Goal: Information Seeking & Learning: Find specific fact

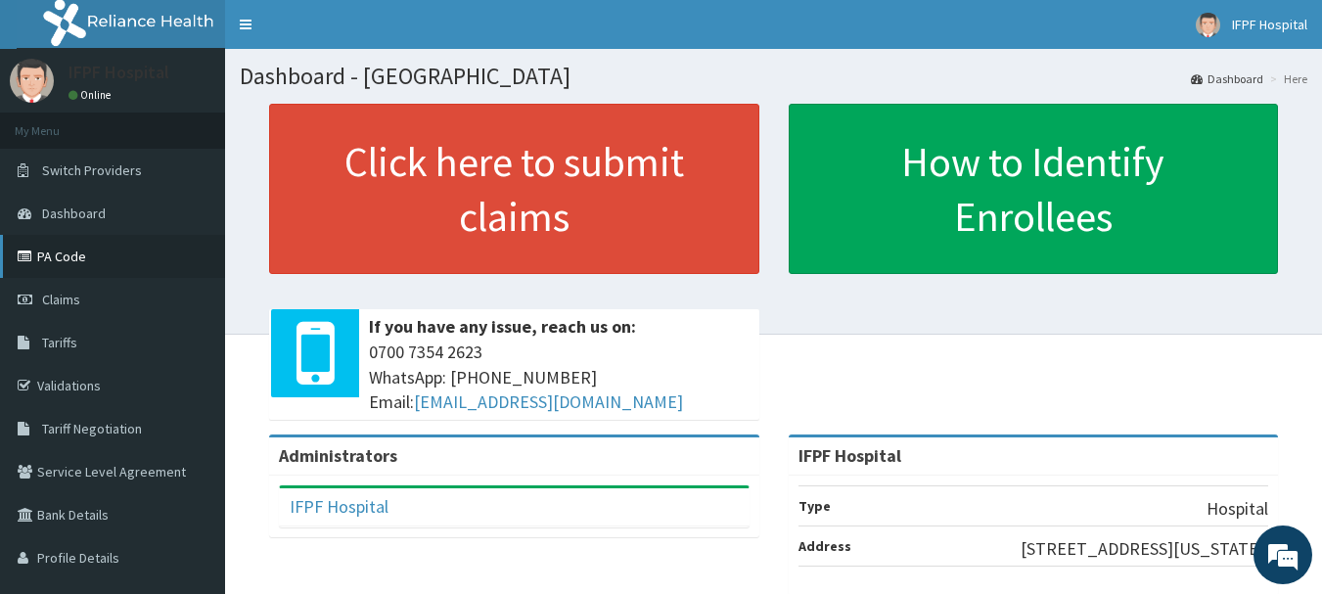
click at [72, 245] on link "PA Code" at bounding box center [112, 256] width 225 height 43
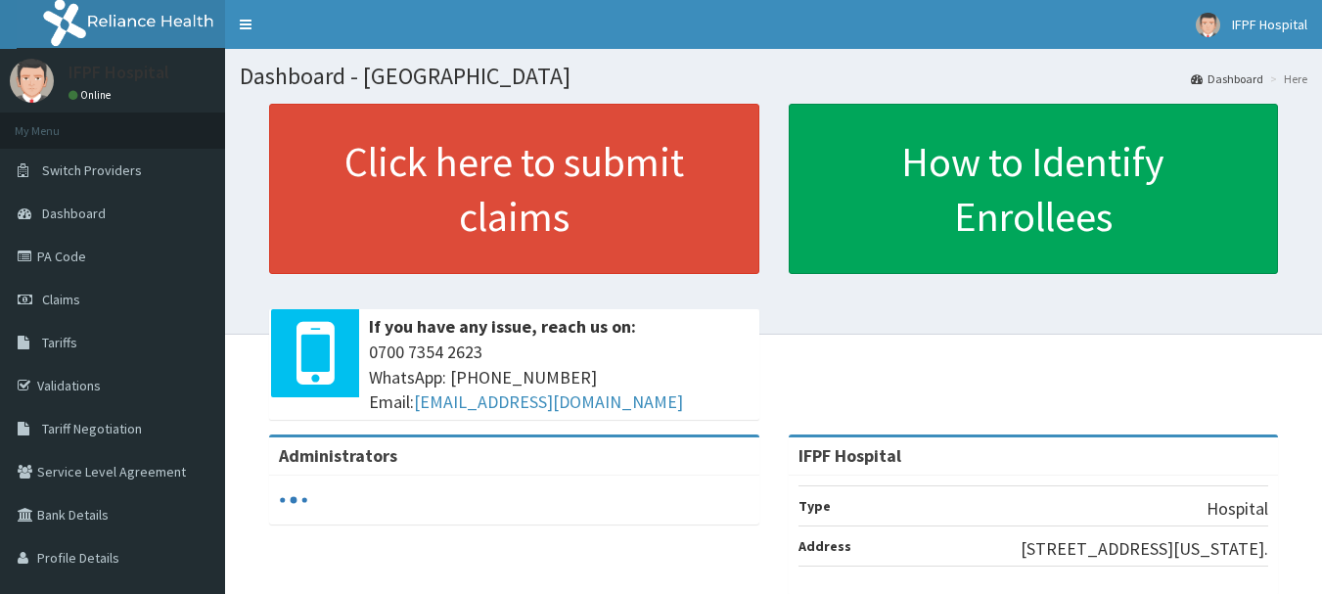
click at [69, 338] on span "Tariffs" at bounding box center [59, 343] width 35 height 18
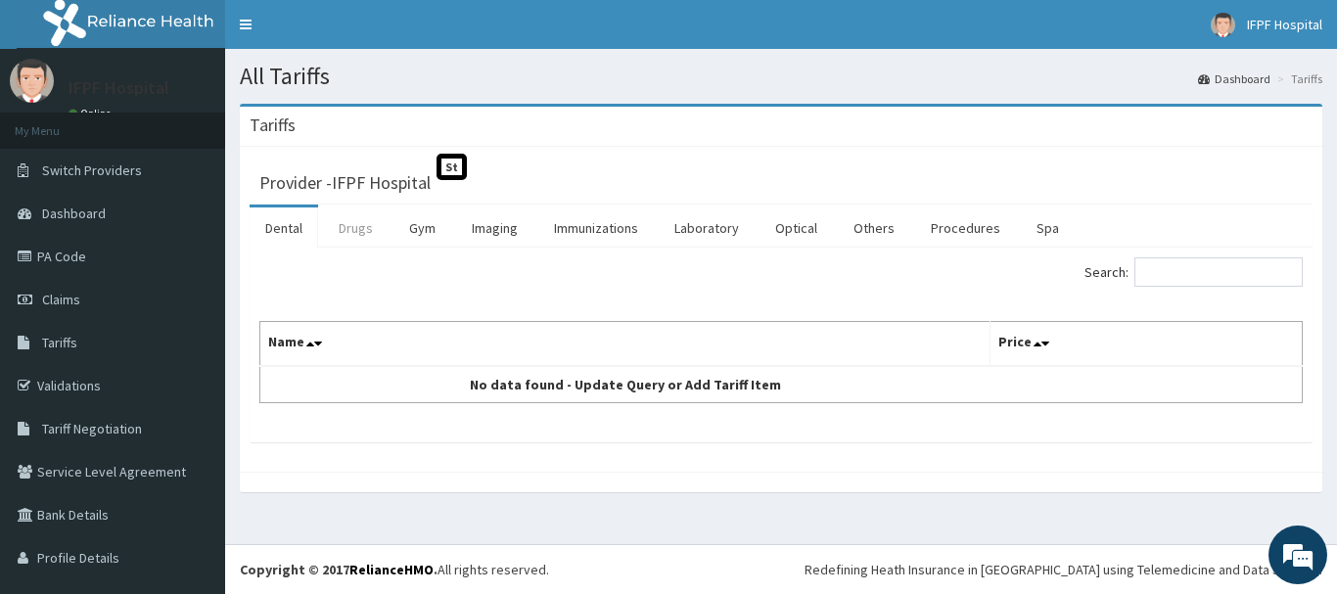
click at [363, 229] on link "Drugs" at bounding box center [356, 228] width 66 height 41
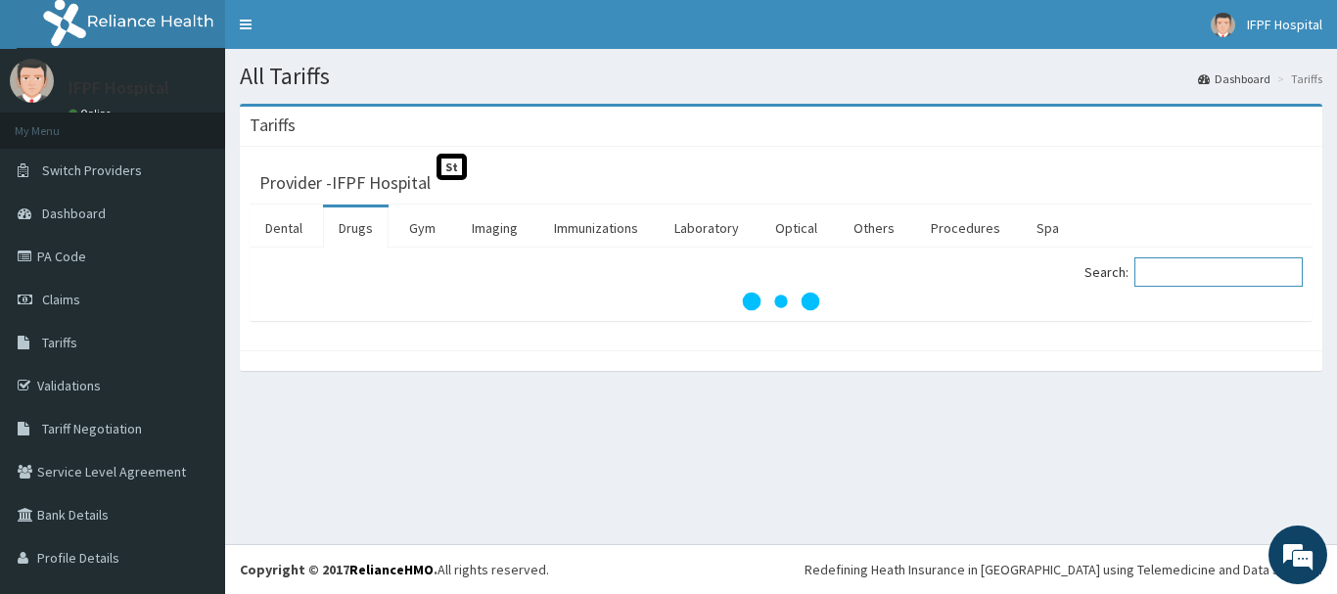
click at [1221, 273] on input "Search:" at bounding box center [1218, 271] width 168 height 29
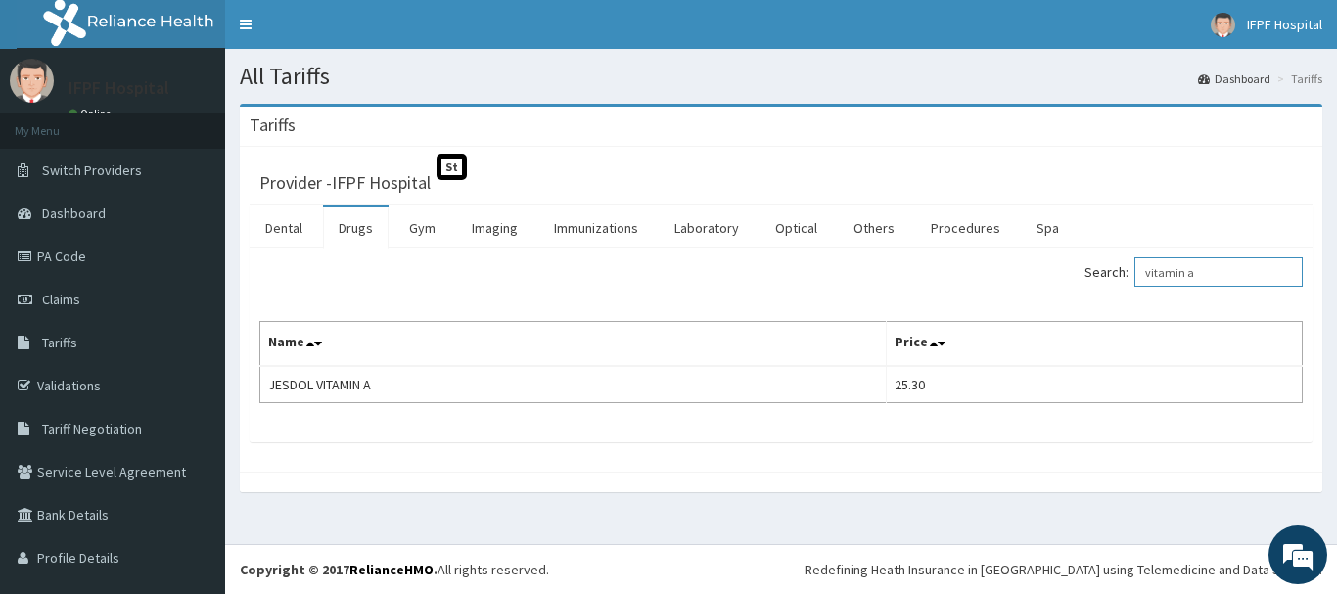
type input "vitamin a"
click at [61, 419] on link "Tariff Negotiation" at bounding box center [112, 428] width 225 height 43
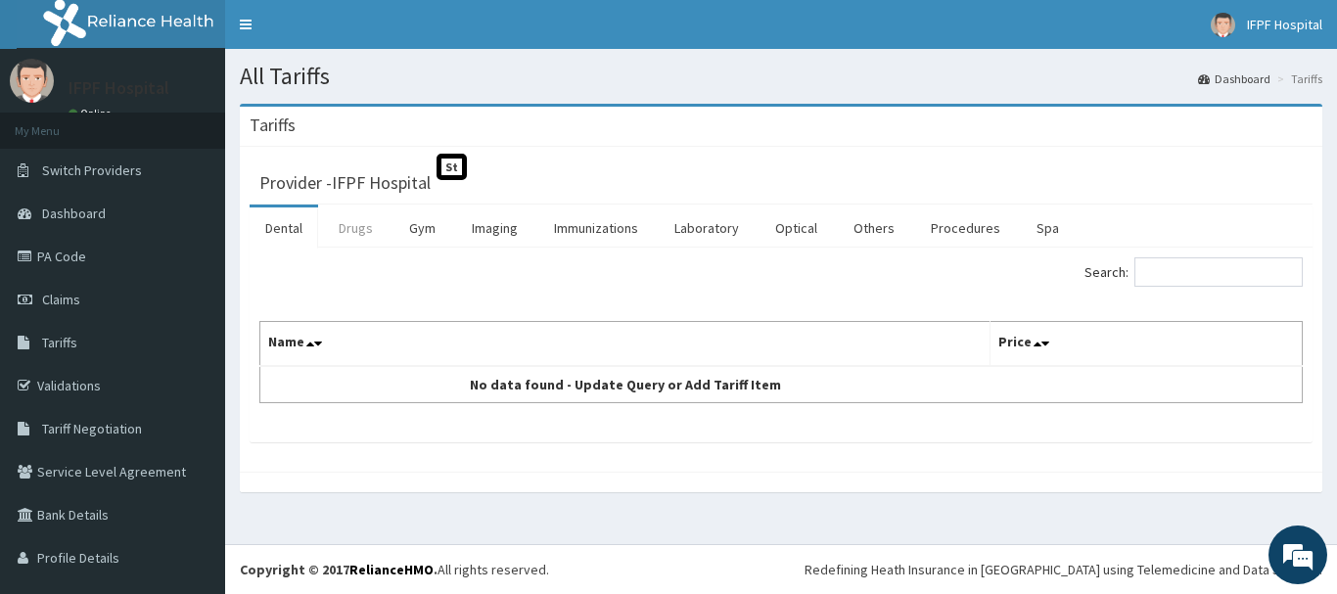
click at [355, 233] on link "Drugs" at bounding box center [356, 228] width 66 height 41
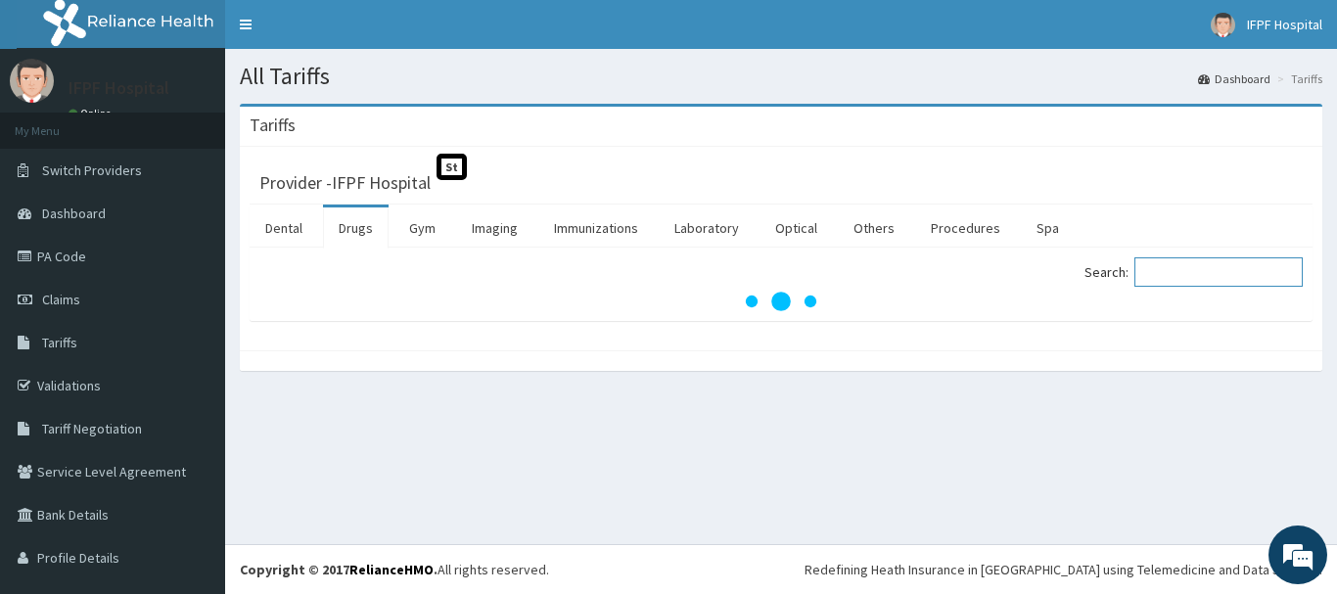
click at [1194, 265] on input "Search:" at bounding box center [1218, 271] width 168 height 29
type input "vitamin a capsule"
click at [606, 235] on link "Immunizations" at bounding box center [596, 228] width 116 height 41
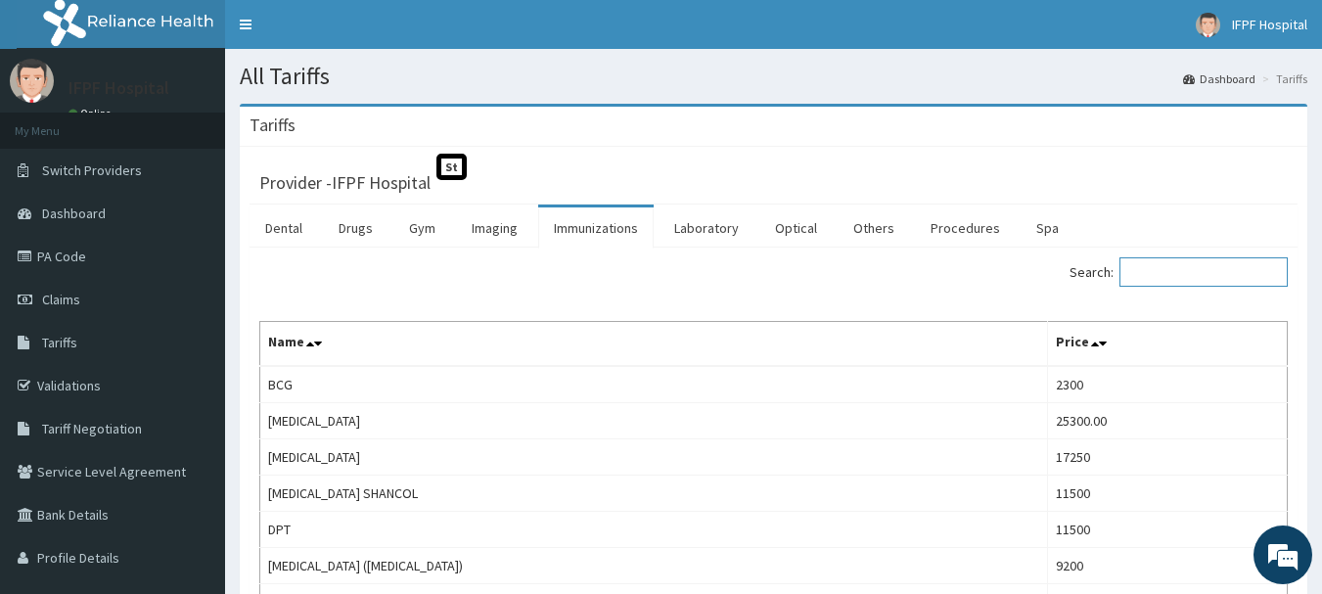
click at [1206, 279] on input "Search:" at bounding box center [1204, 271] width 168 height 29
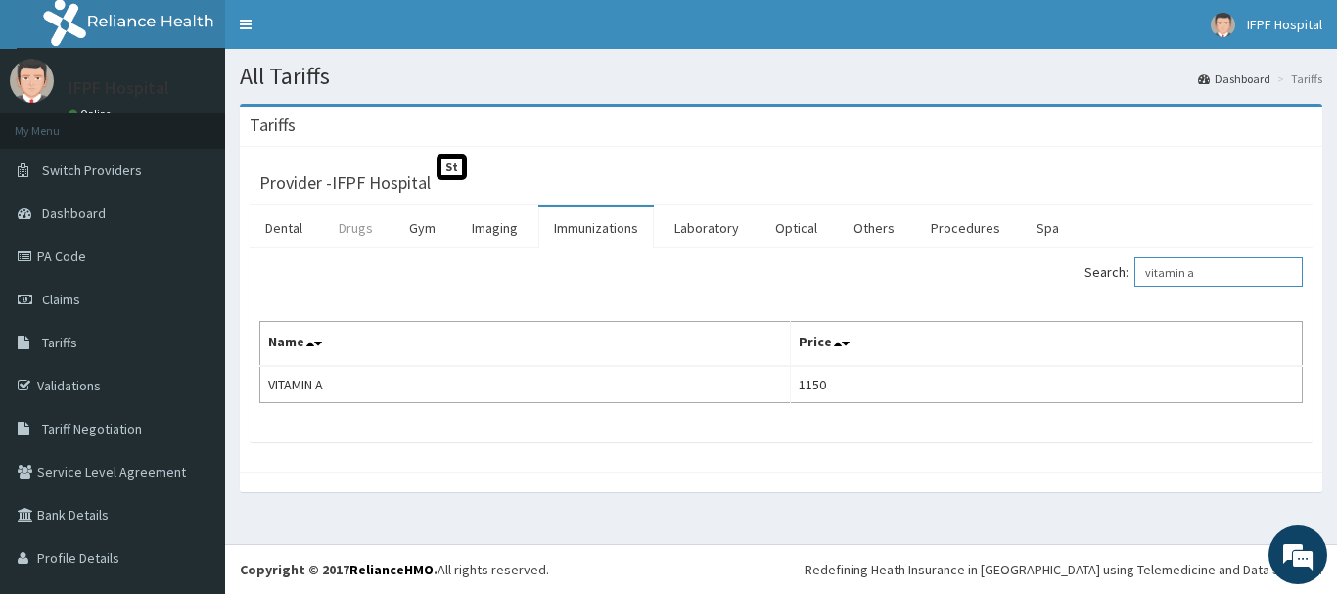
type input "vitamin a"
click at [358, 233] on link "Drugs" at bounding box center [356, 228] width 66 height 41
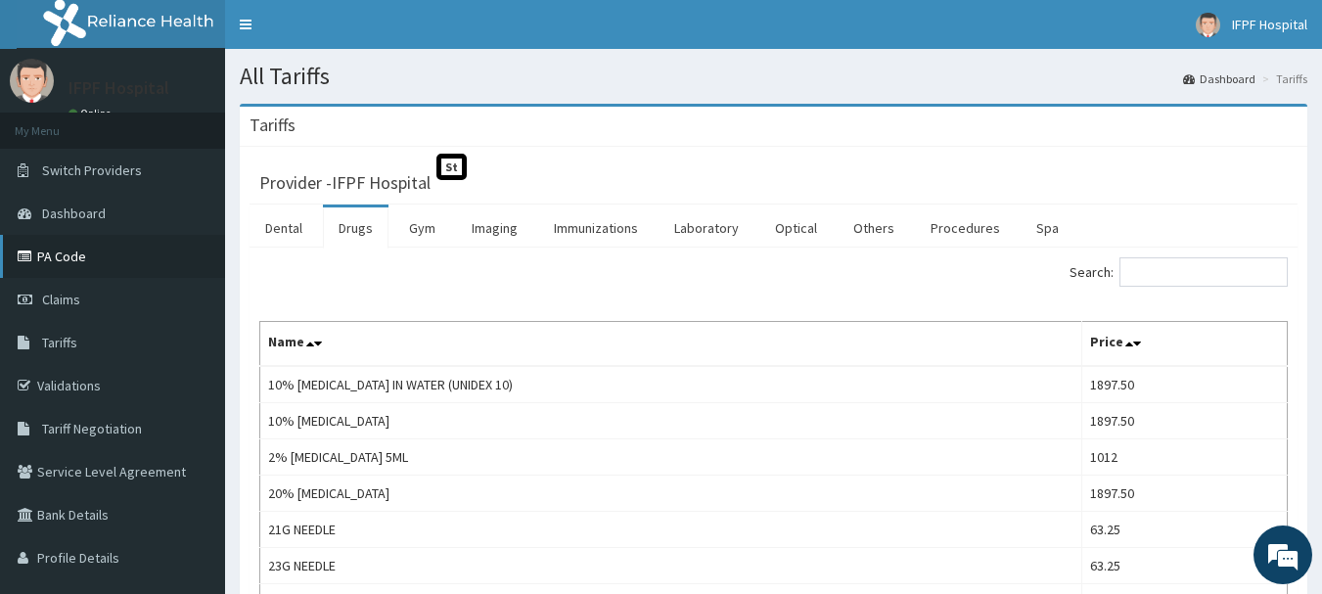
click at [78, 256] on link "PA Code" at bounding box center [112, 256] width 225 height 43
